Goal: Information Seeking & Learning: Learn about a topic

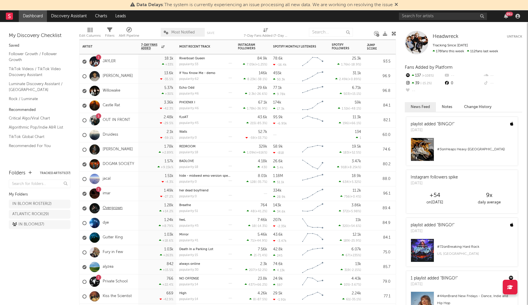
click at [112, 207] on link "Overgrown" at bounding box center [113, 208] width 20 height 5
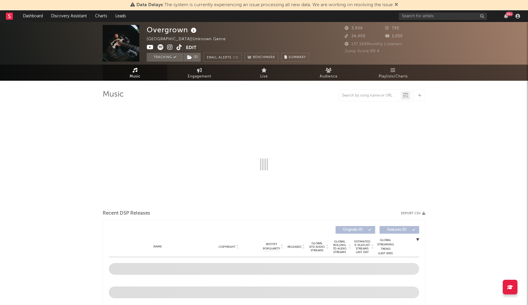
select select "1w"
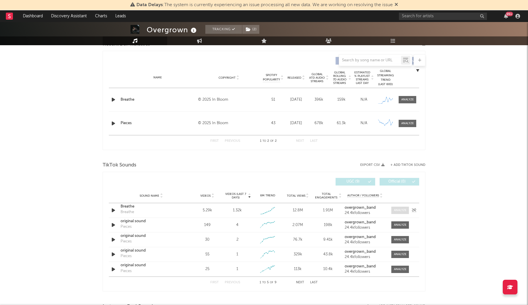
click at [400, 211] on div at bounding box center [400, 210] width 13 height 4
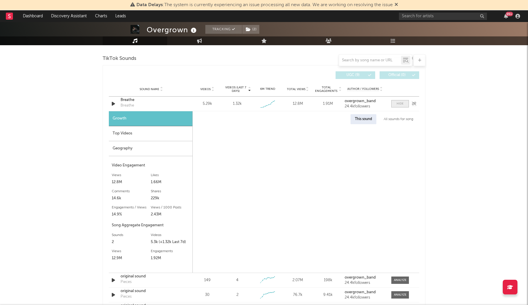
scroll to position [328, 0]
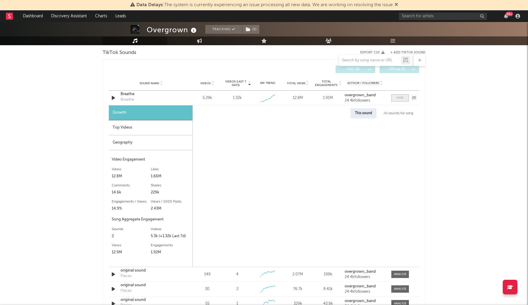
select select "1w"
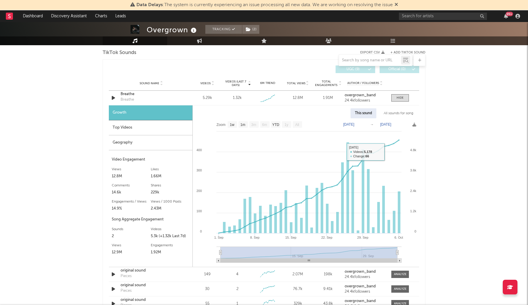
click at [391, 114] on div "All sounds for song" at bounding box center [398, 113] width 38 height 10
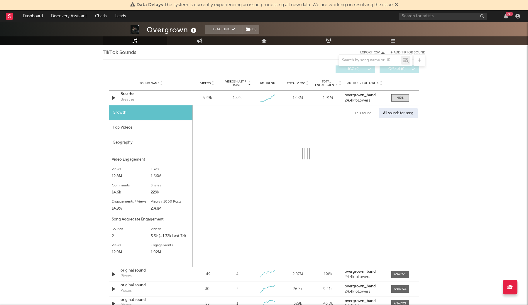
select select "1w"
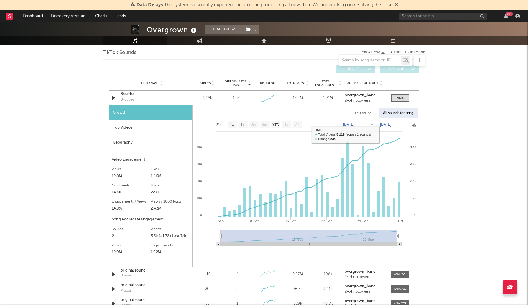
click at [370, 115] on div "This sound" at bounding box center [363, 113] width 26 height 10
select select "1w"
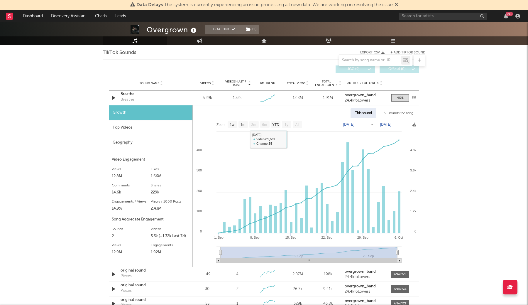
click at [130, 94] on div "Breathe" at bounding box center [151, 94] width 61 height 6
